Goal: Book appointment/travel/reservation

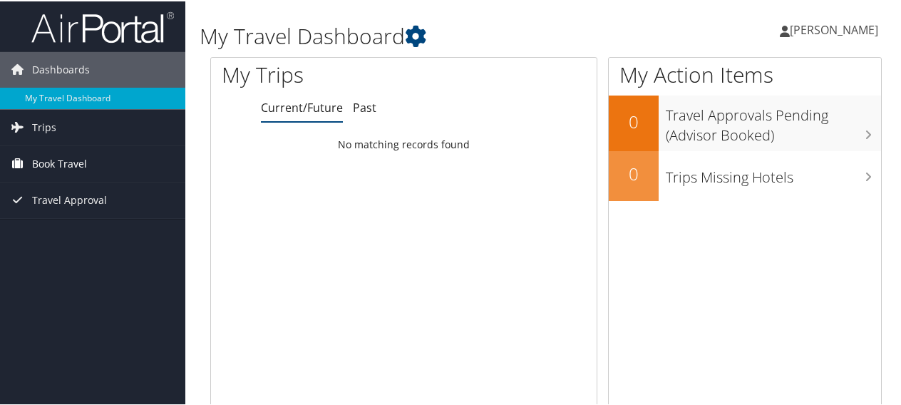
click at [47, 163] on span "Book Travel" at bounding box center [59, 163] width 55 height 36
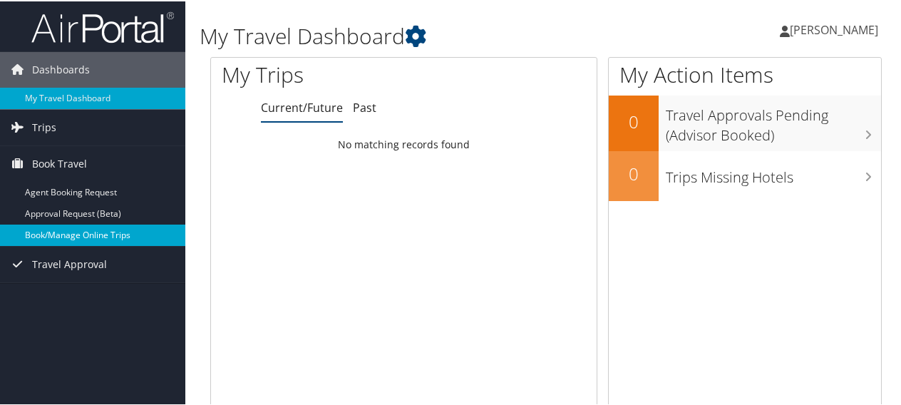
click at [96, 233] on link "Book/Manage Online Trips" at bounding box center [92, 233] width 185 height 21
